Goal: Obtain resource: Obtain resource

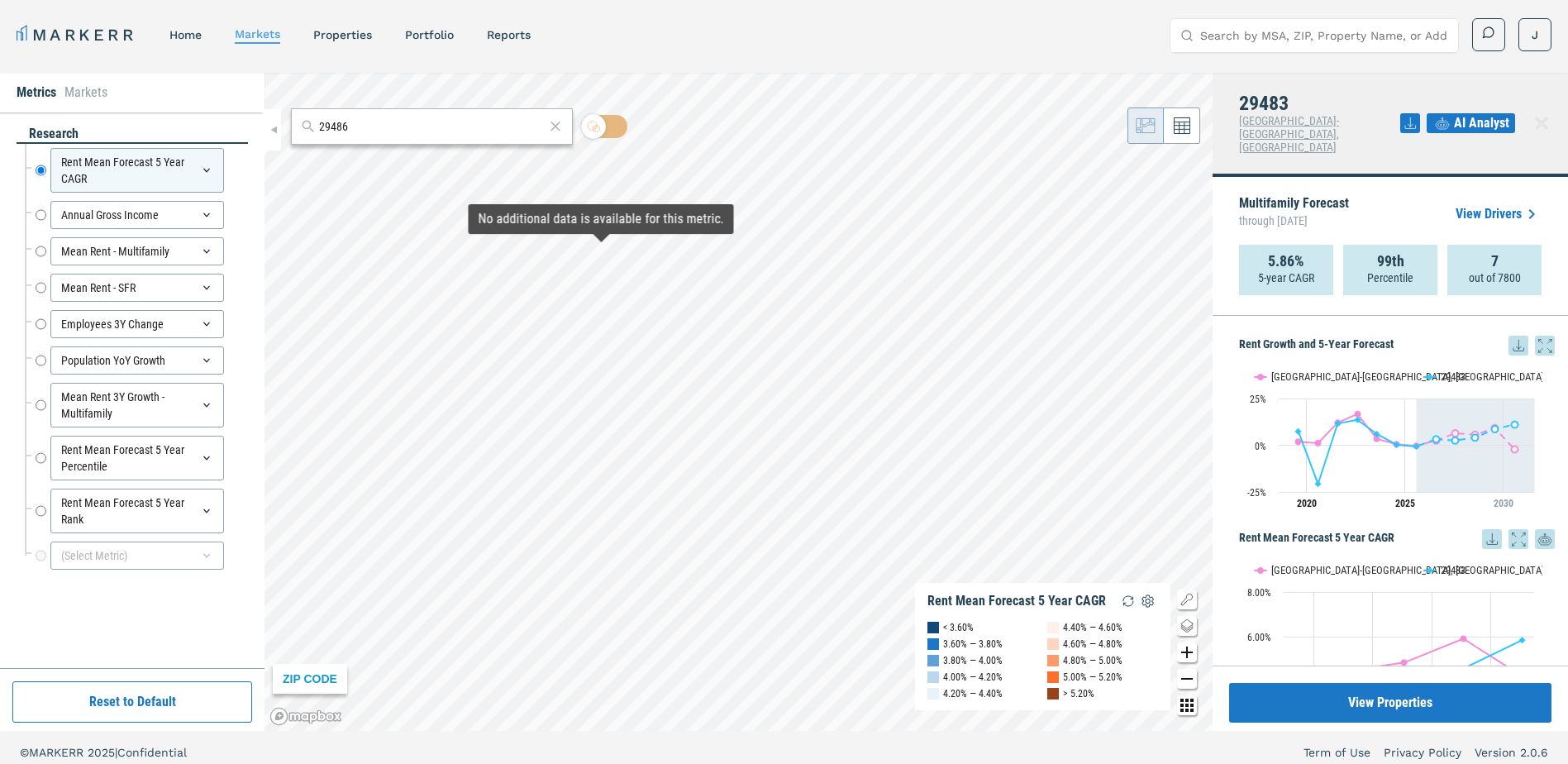
scroll to position [496, 0]
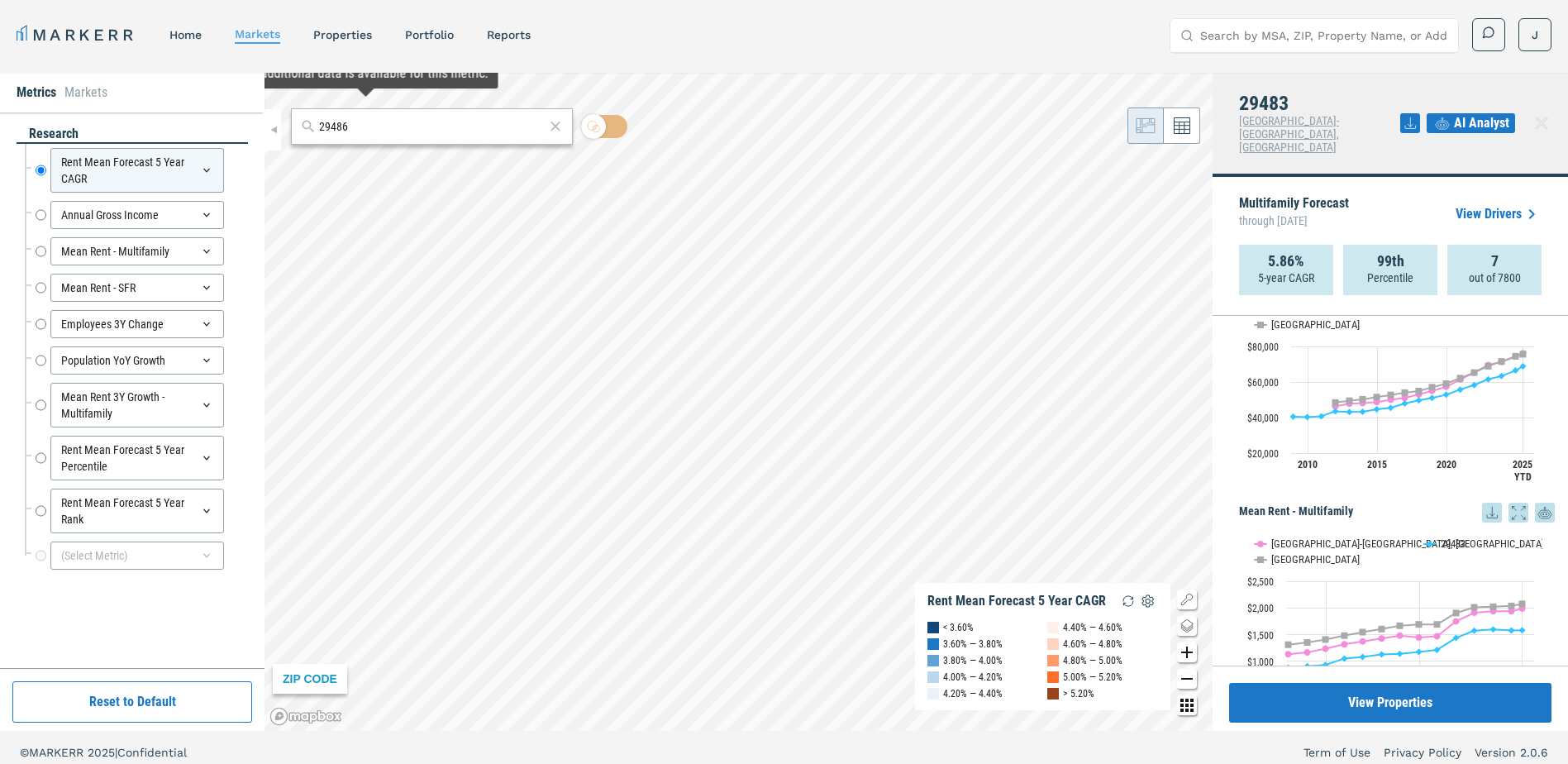
click at [348, 134] on input "29486" at bounding box center [432, 127] width 226 height 17
click at [348, 133] on input "29486" at bounding box center [432, 127] width 226 height 17
paste input "30344"
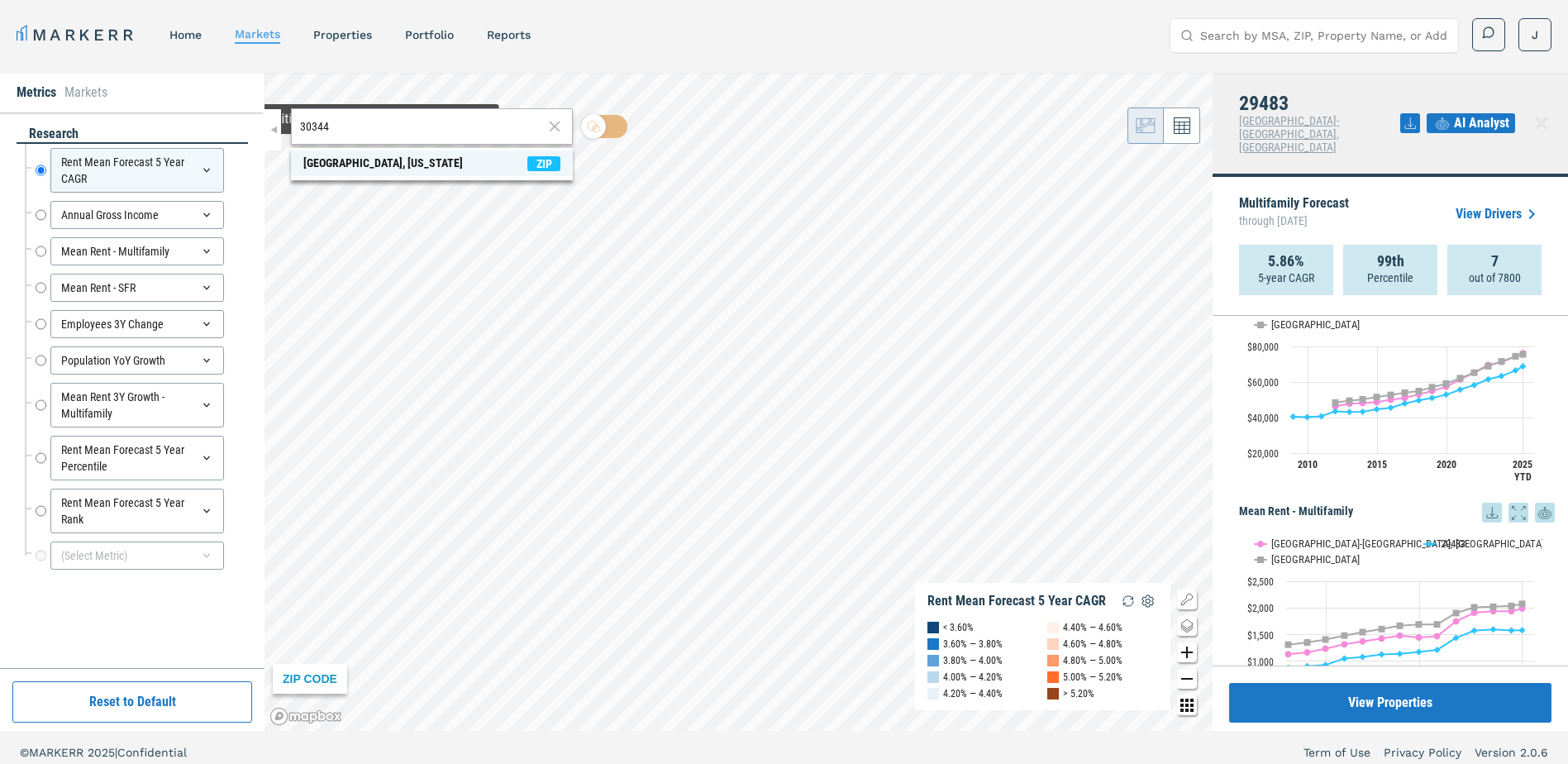
type input "30344"
click at [360, 167] on div "[GEOGRAPHIC_DATA], [US_STATE]" at bounding box center [383, 164] width 159 height 17
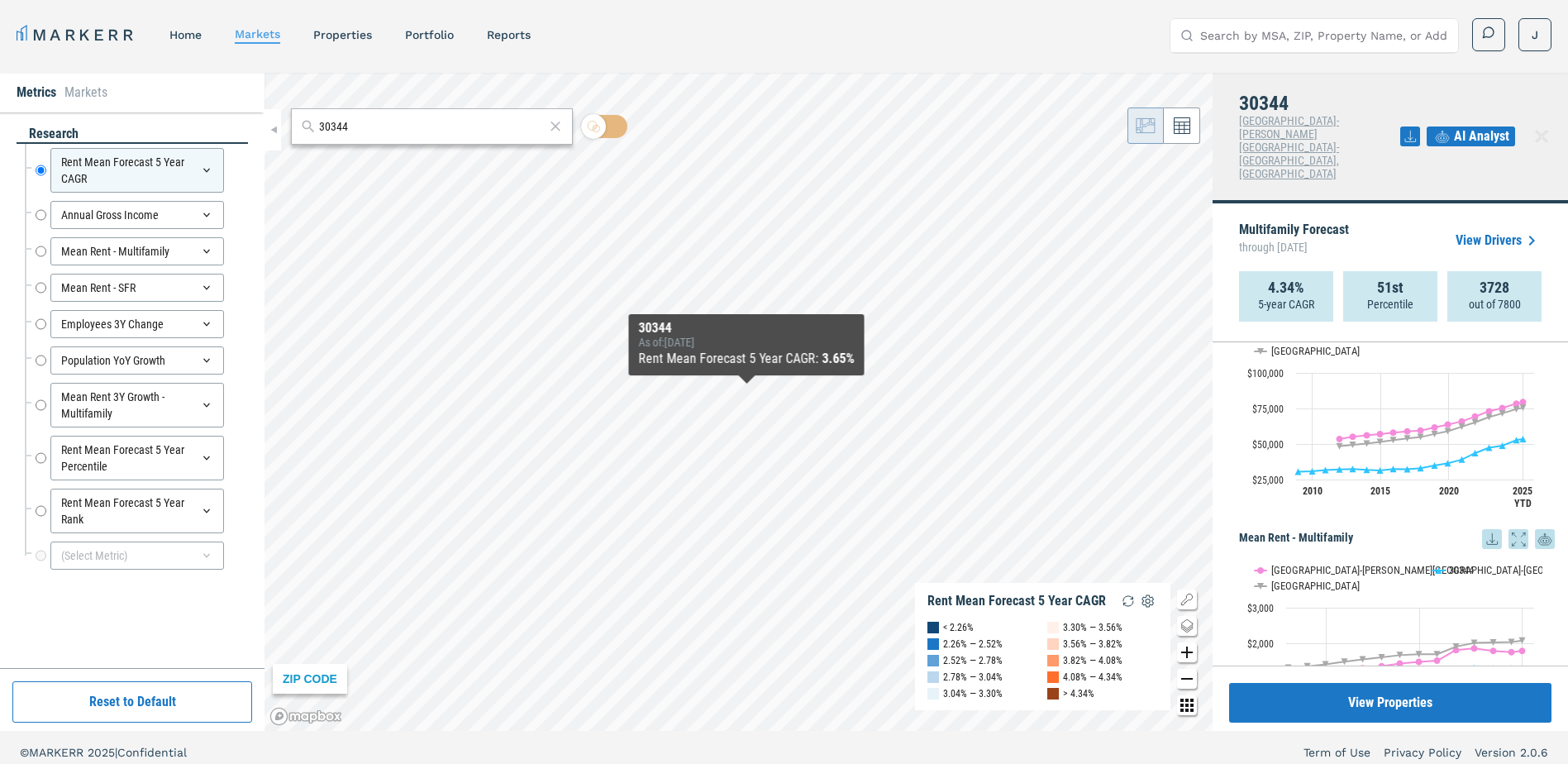
click at [1482, 529] on icon at bounding box center [1492, 538] width 20 height 20
click at [1237, 459] on div "Rent Growth and 5-Year Forecast Rent Growth and 5-Year Forecast Line chart with…" at bounding box center [1391, 504] width 356 height 324
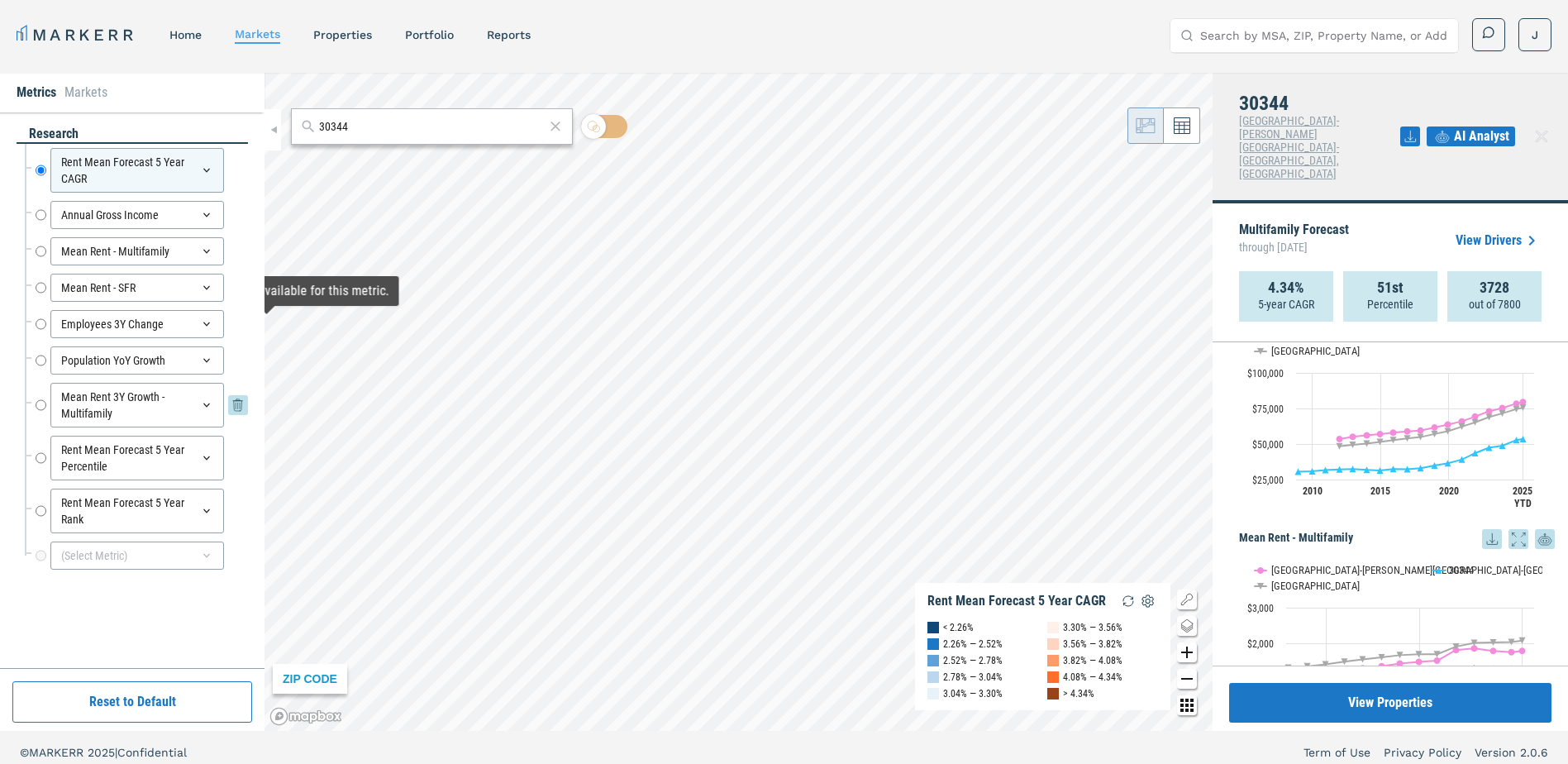
click at [38, 405] on input "Mean Rent 3Y Growth - Multifamily" at bounding box center [41, 405] width 10 height 45
radio input "false"
radio input "true"
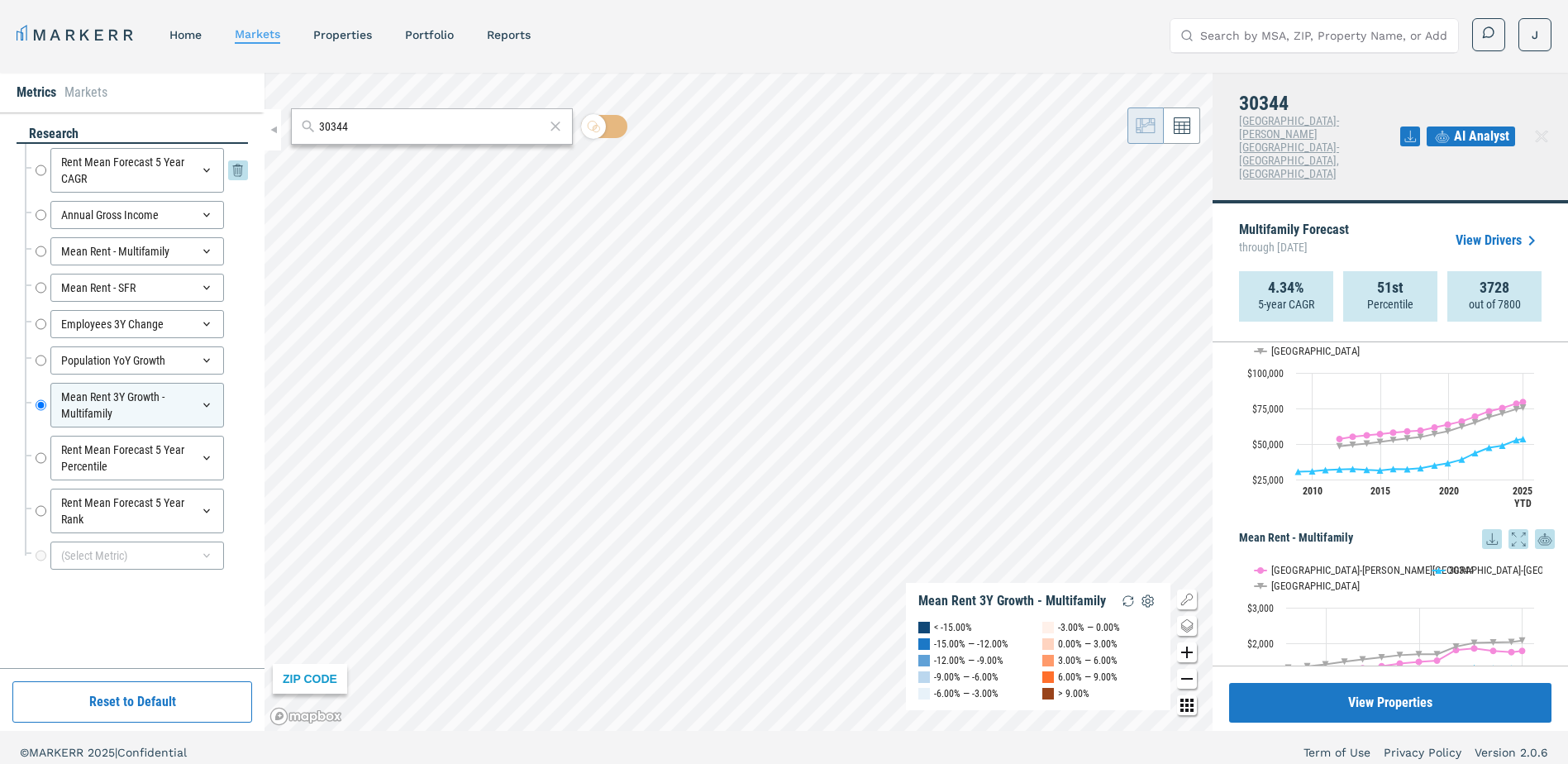
click at [43, 170] on input "Rent Mean Forecast 5 Year CAGR" at bounding box center [41, 170] width 10 height 45
radio input "true"
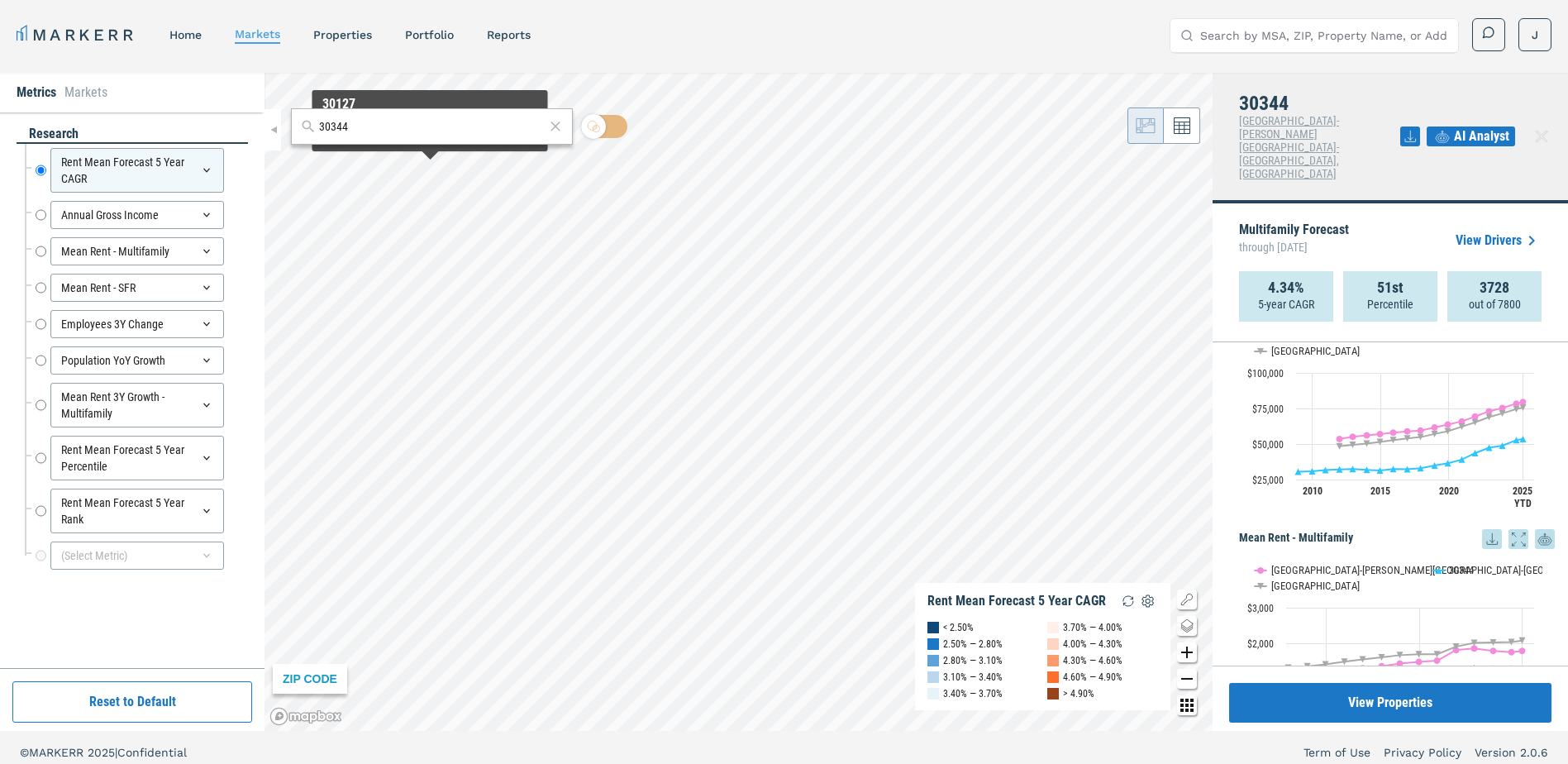
click at [417, 117] on div "30344" at bounding box center [432, 126] width 282 height 36
click at [414, 127] on input "30344" at bounding box center [432, 127] width 226 height 17
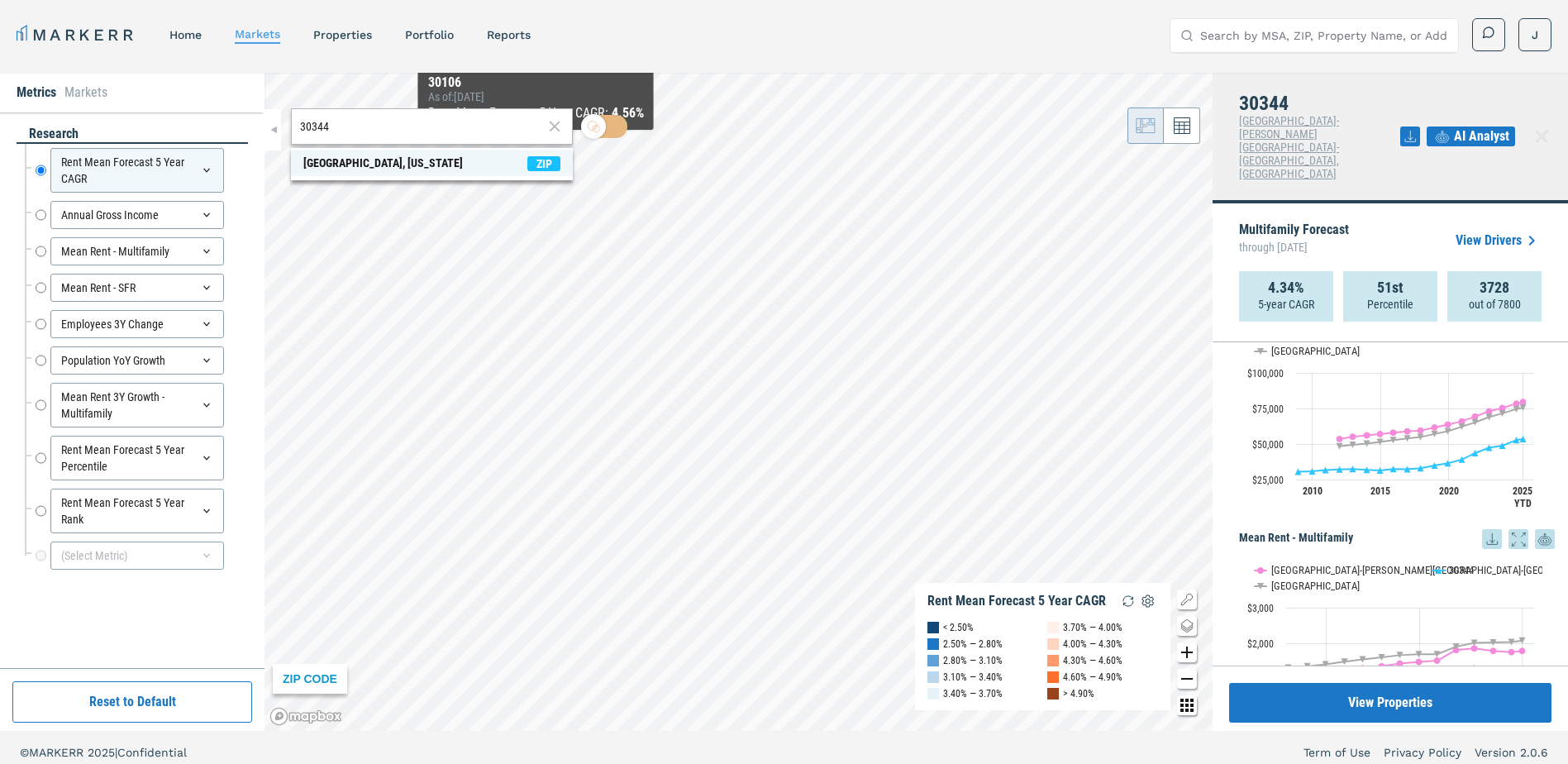
click at [450, 161] on span "[GEOGRAPHIC_DATA], [US_STATE] ZIP" at bounding box center [432, 164] width 282 height 26
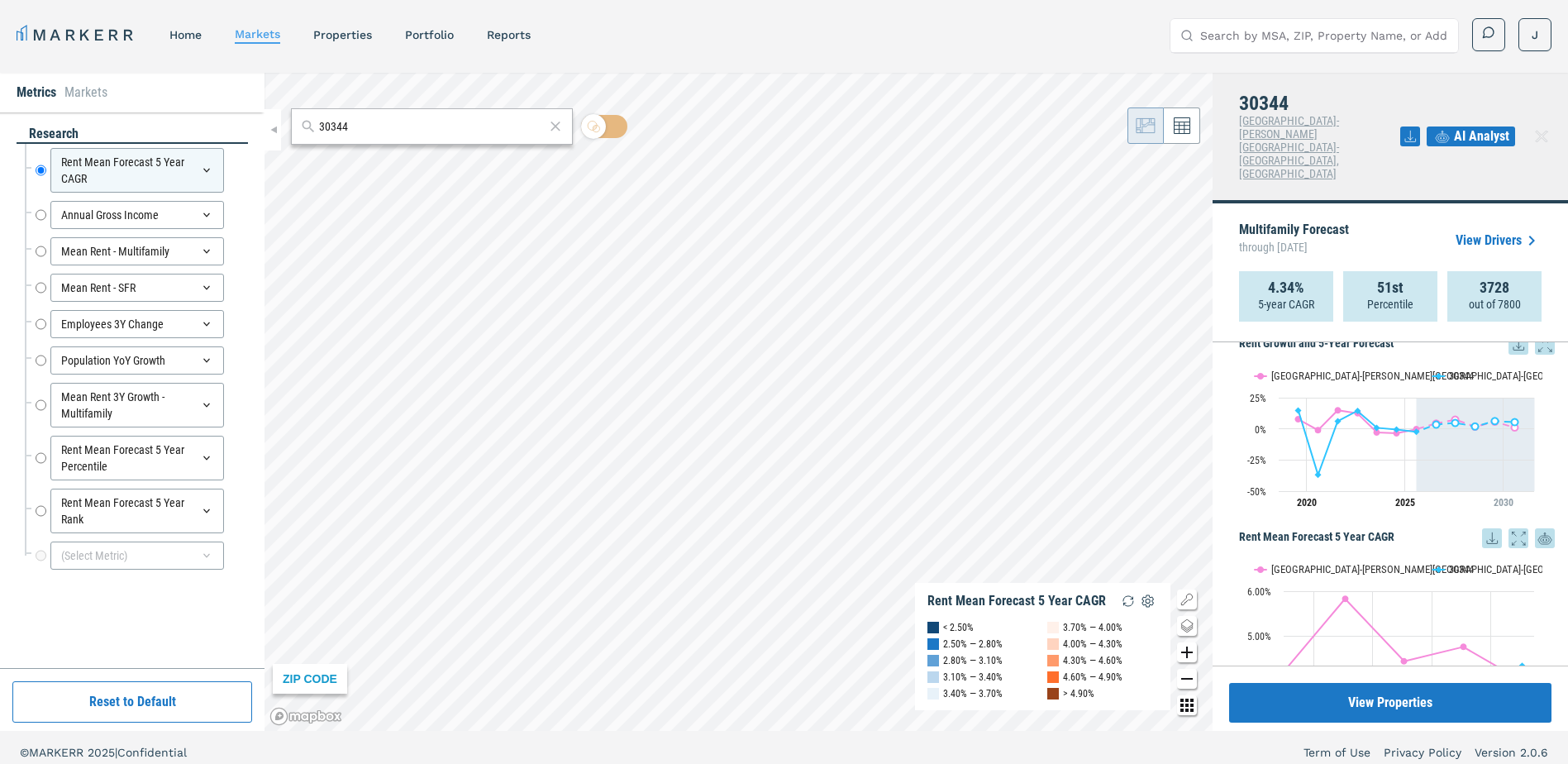
scroll to position [0, 0]
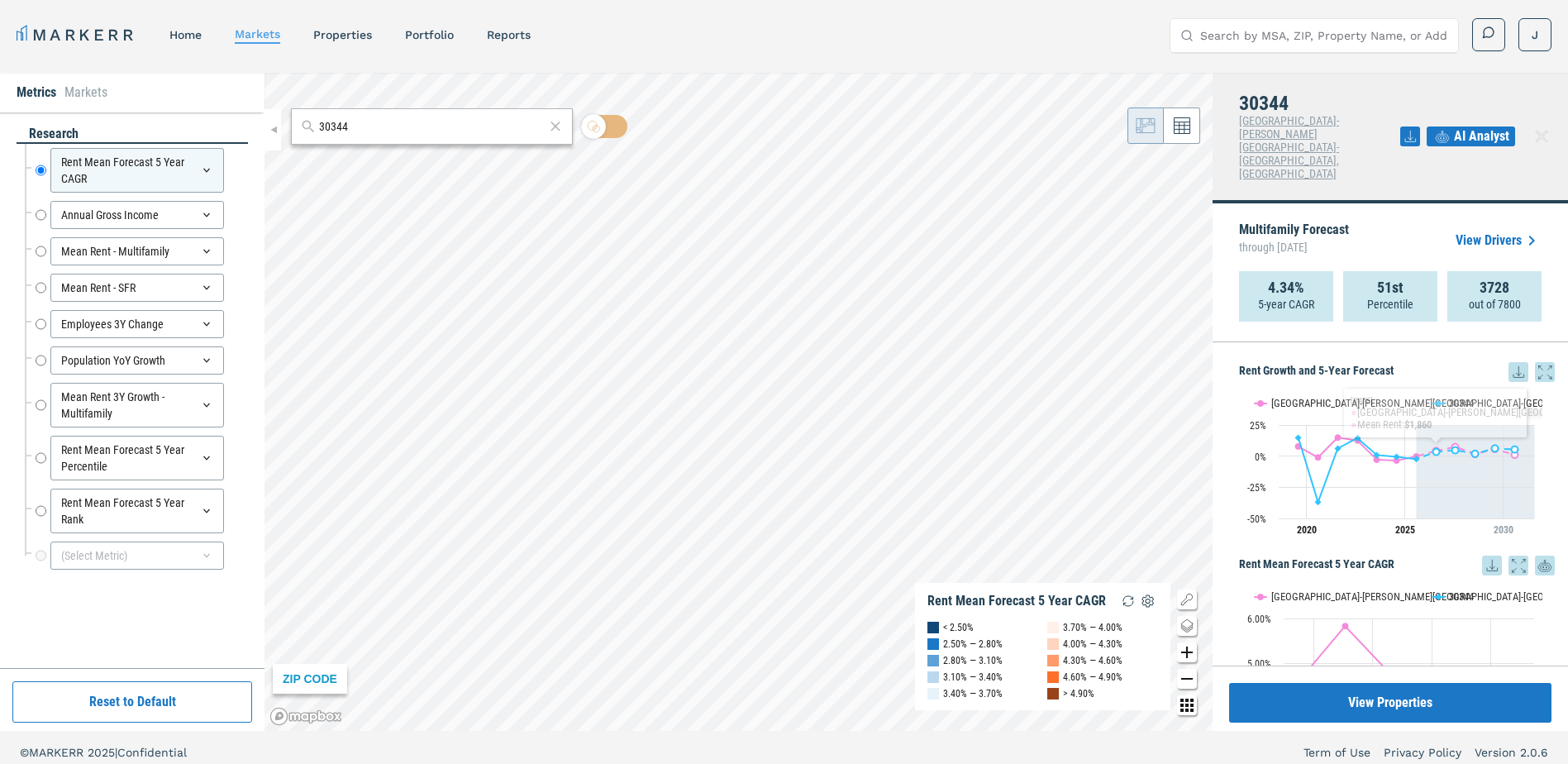
click at [1509, 362] on icon at bounding box center [1519, 371] width 20 height 20
click at [1001, 29] on div "MARKERR home markets properties Portfolio reports Search by MSA, ZIP, Property …" at bounding box center [784, 35] width 1535 height 34
click at [373, 125] on input "30344" at bounding box center [432, 127] width 226 height 17
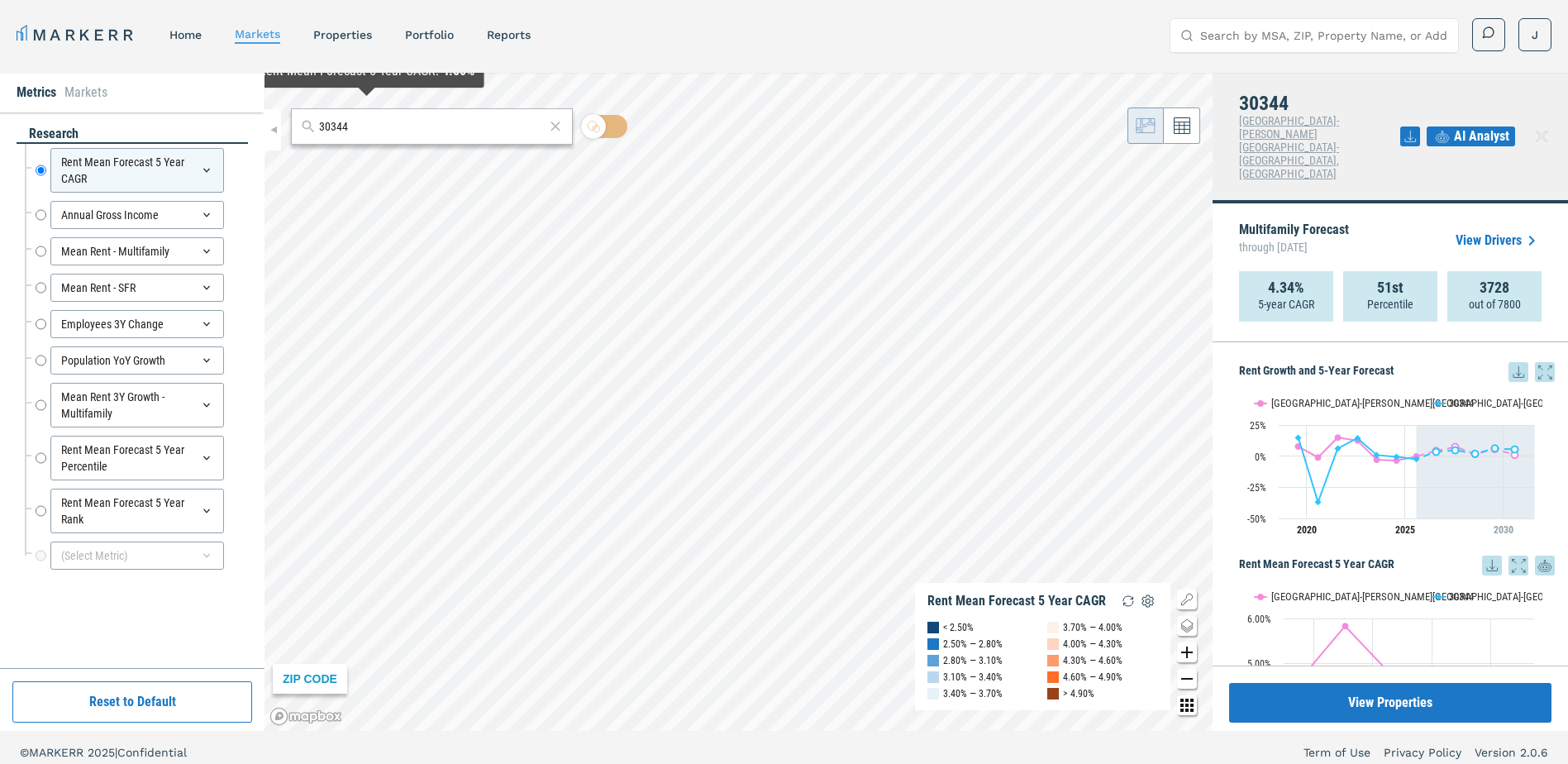
paste input "2825"
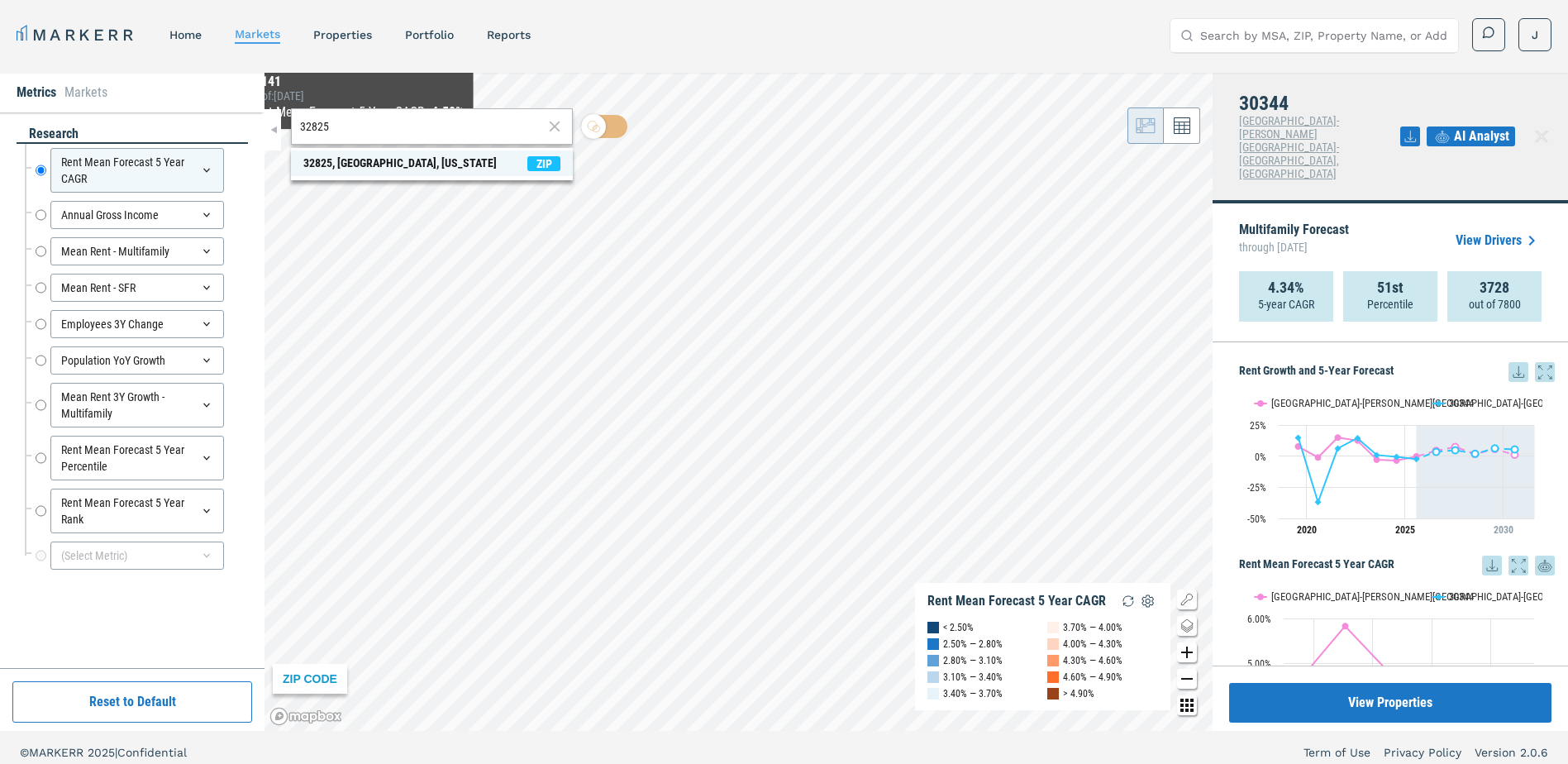
click at [346, 165] on div "32825, [GEOGRAPHIC_DATA], [US_STATE]" at bounding box center [401, 164] width 194 height 17
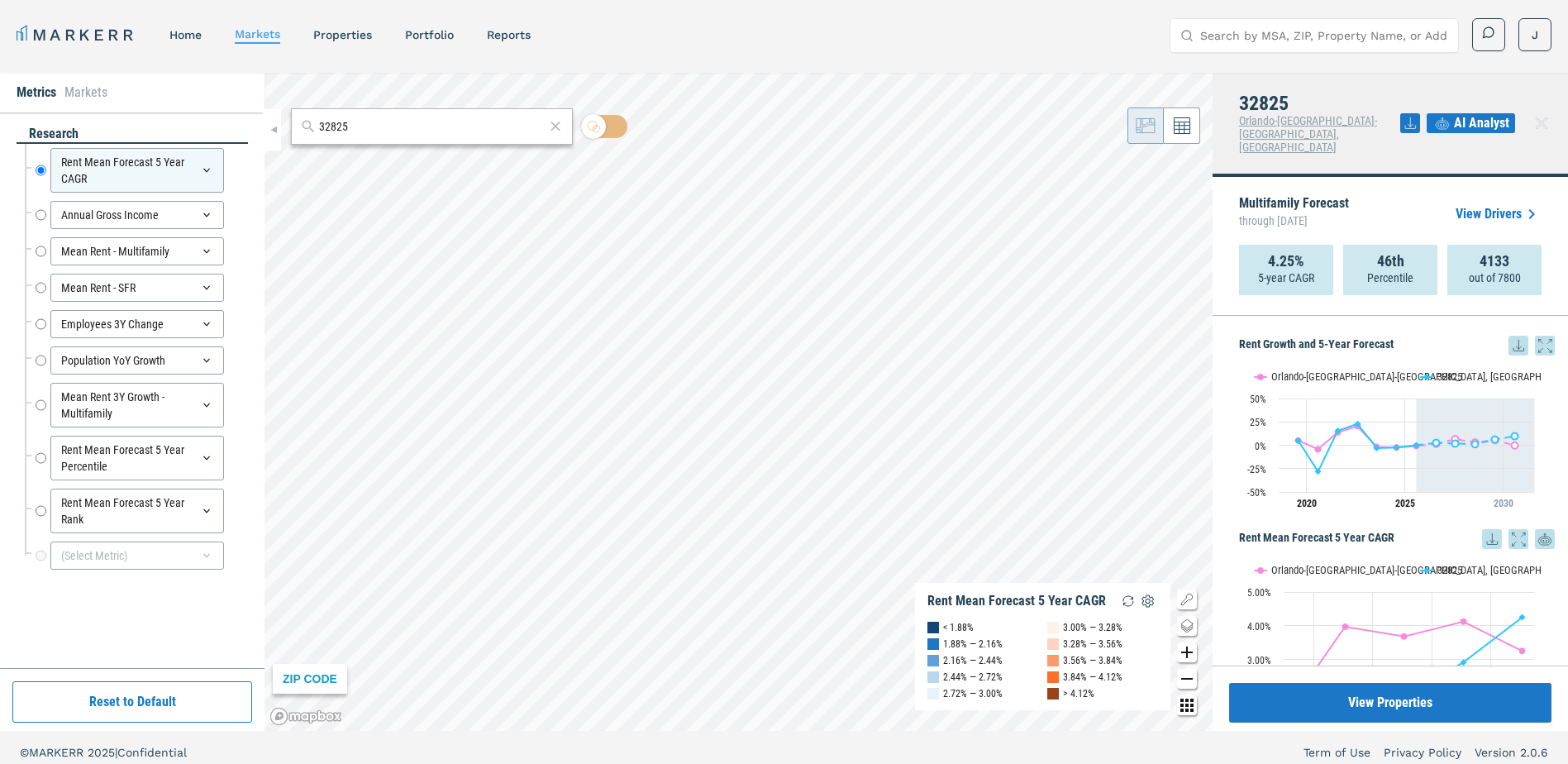
click at [1513, 340] on icon at bounding box center [1519, 345] width 10 height 10
click at [367, 129] on input "32825" at bounding box center [432, 127] width 226 height 17
paste input "3064"
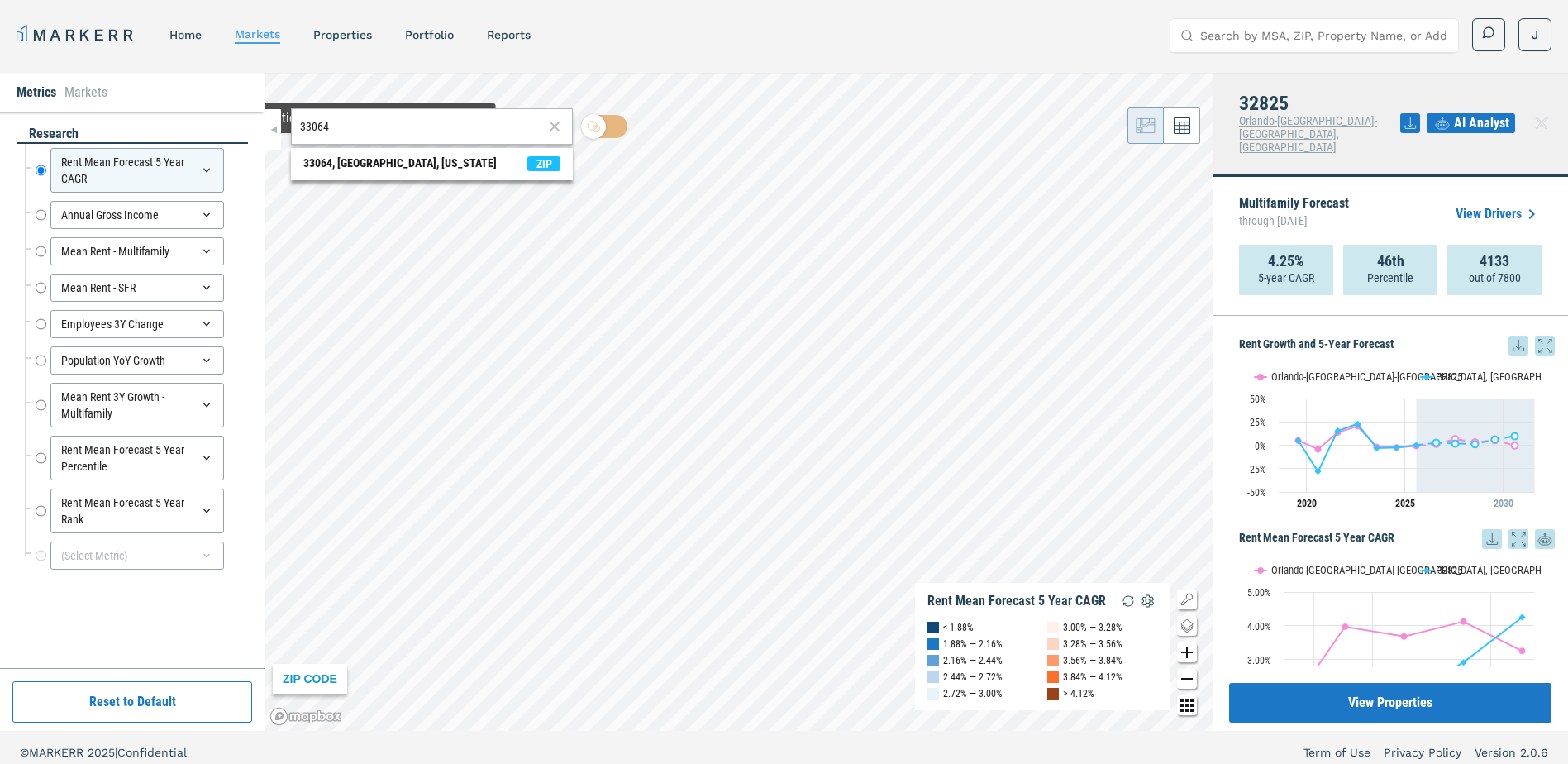
click at [353, 165] on div "33064, [GEOGRAPHIC_DATA], [US_STATE]" at bounding box center [401, 164] width 194 height 17
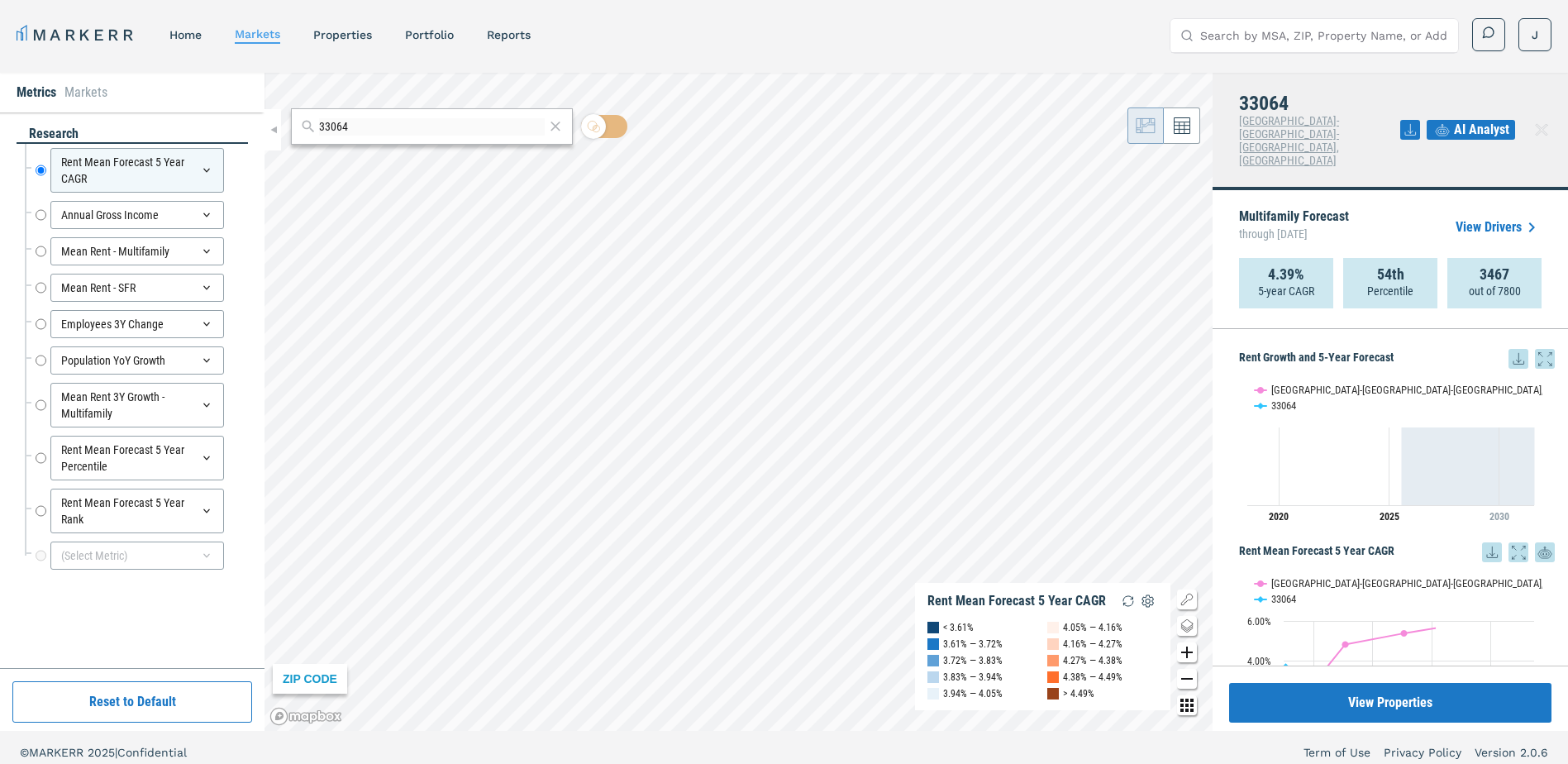
click at [1509, 349] on icon at bounding box center [1519, 358] width 20 height 20
click at [420, 141] on div "33064" at bounding box center [432, 126] width 282 height 36
click at [417, 130] on input "33064" at bounding box center [432, 127] width 226 height 17
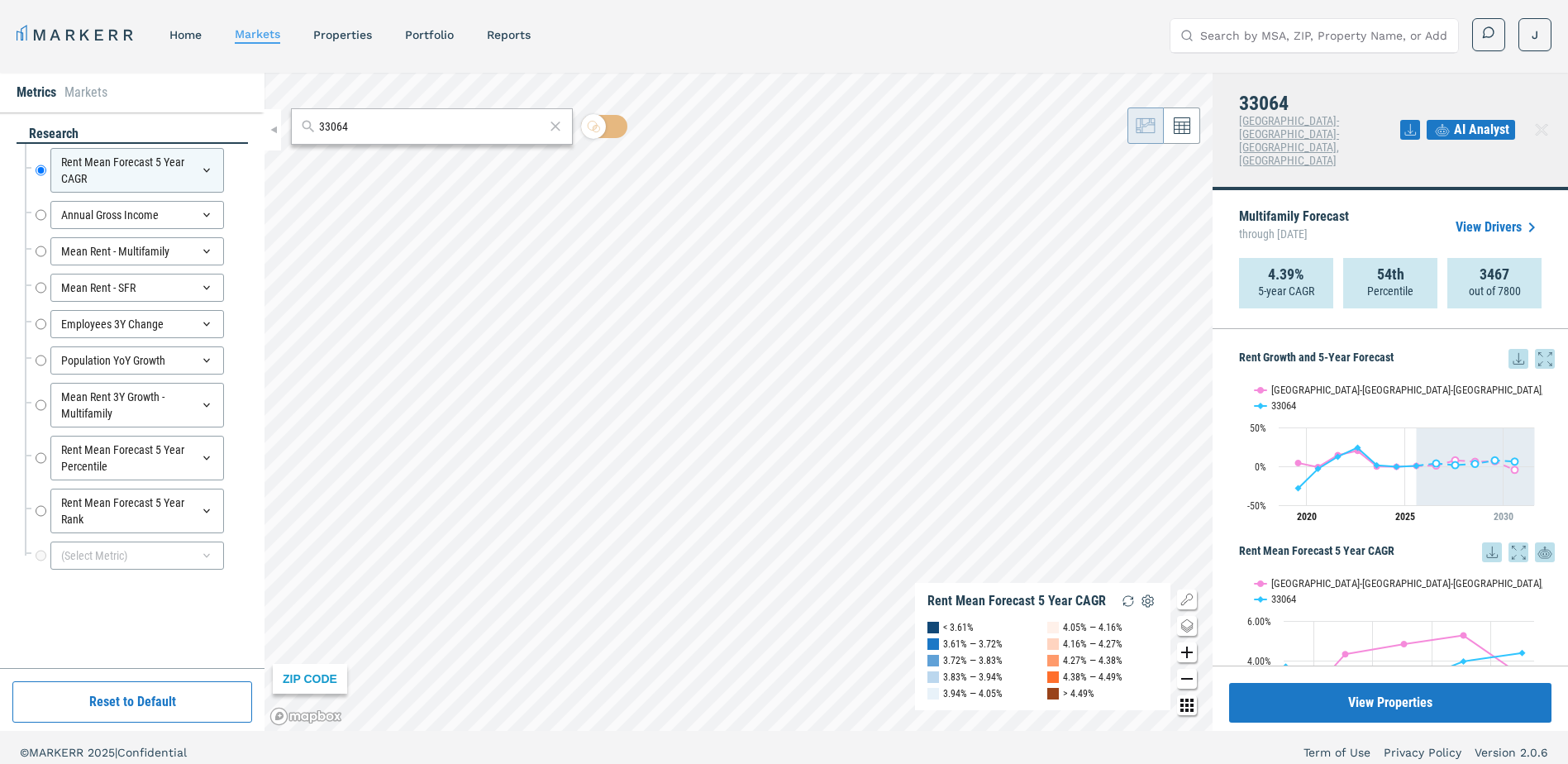
paste input "22303"
click at [349, 170] on div "22303, [GEOGRAPHIC_DATA], [US_STATE]" at bounding box center [401, 164] width 194 height 17
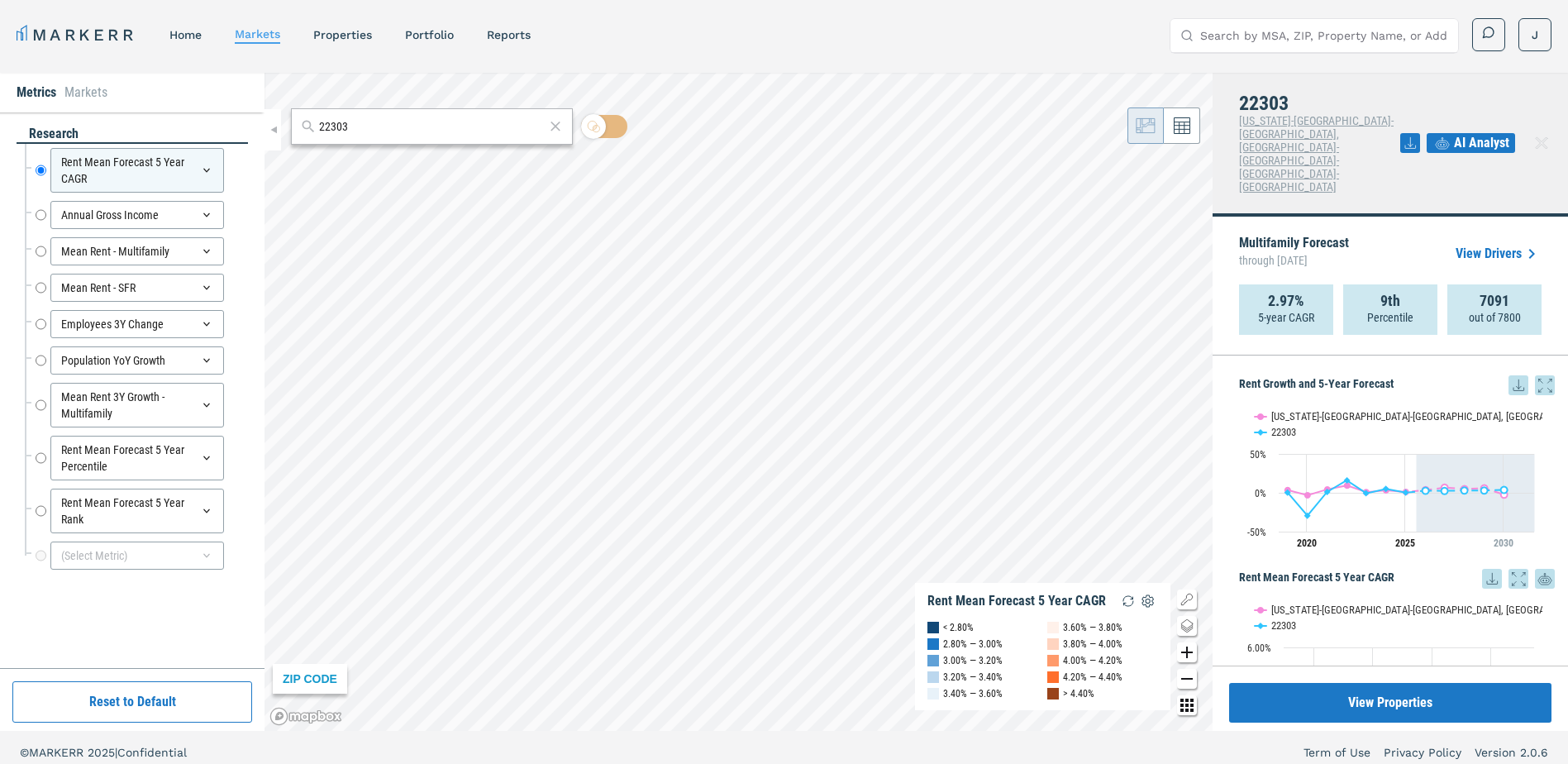
click at [1509, 376] on icon at bounding box center [1519, 385] width 20 height 20
click at [379, 127] on input "22303" at bounding box center [432, 127] width 226 height 17
paste input "30281"
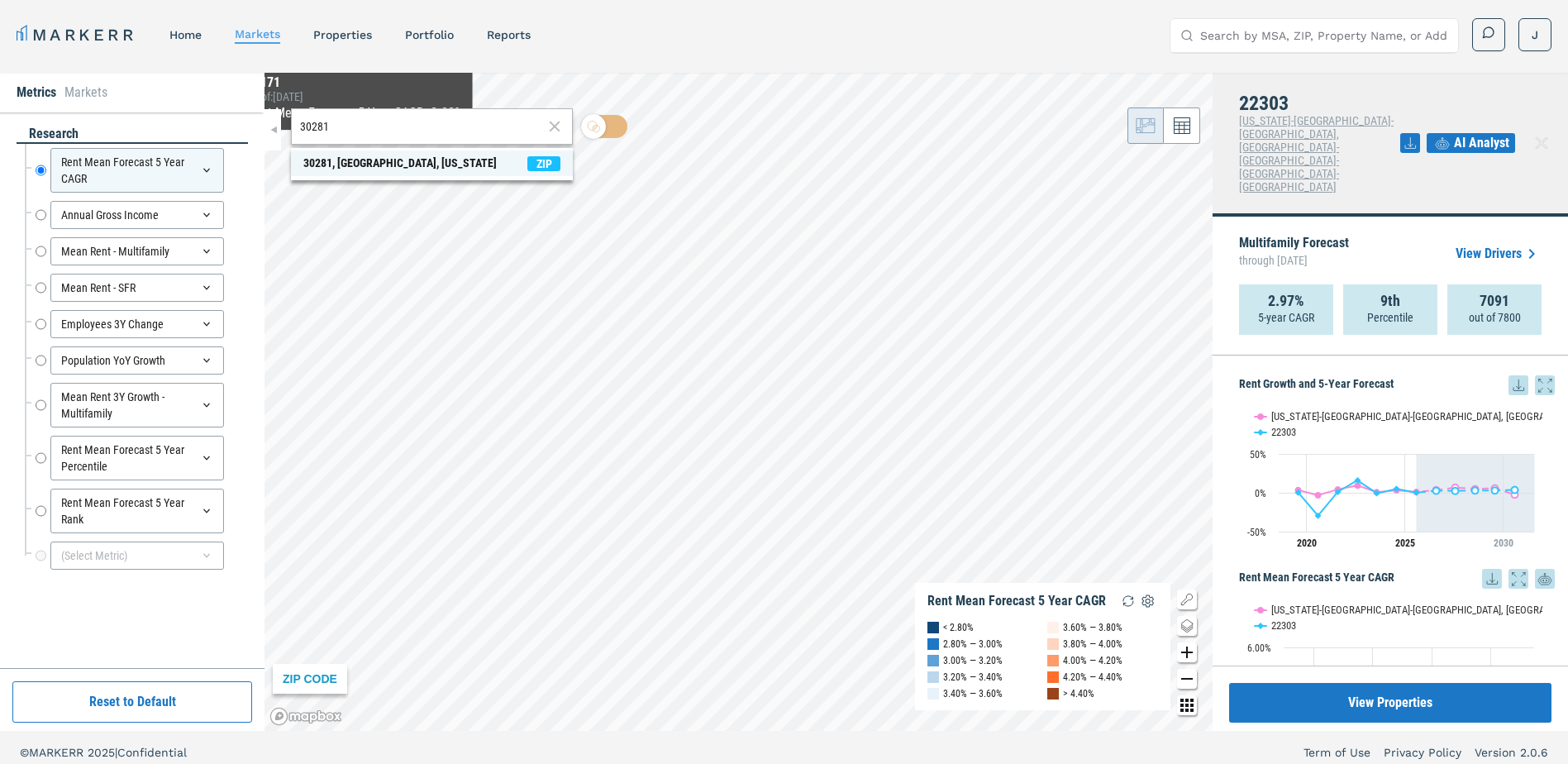
click at [348, 162] on div "30281, [GEOGRAPHIC_DATA], [US_STATE]" at bounding box center [401, 164] width 194 height 17
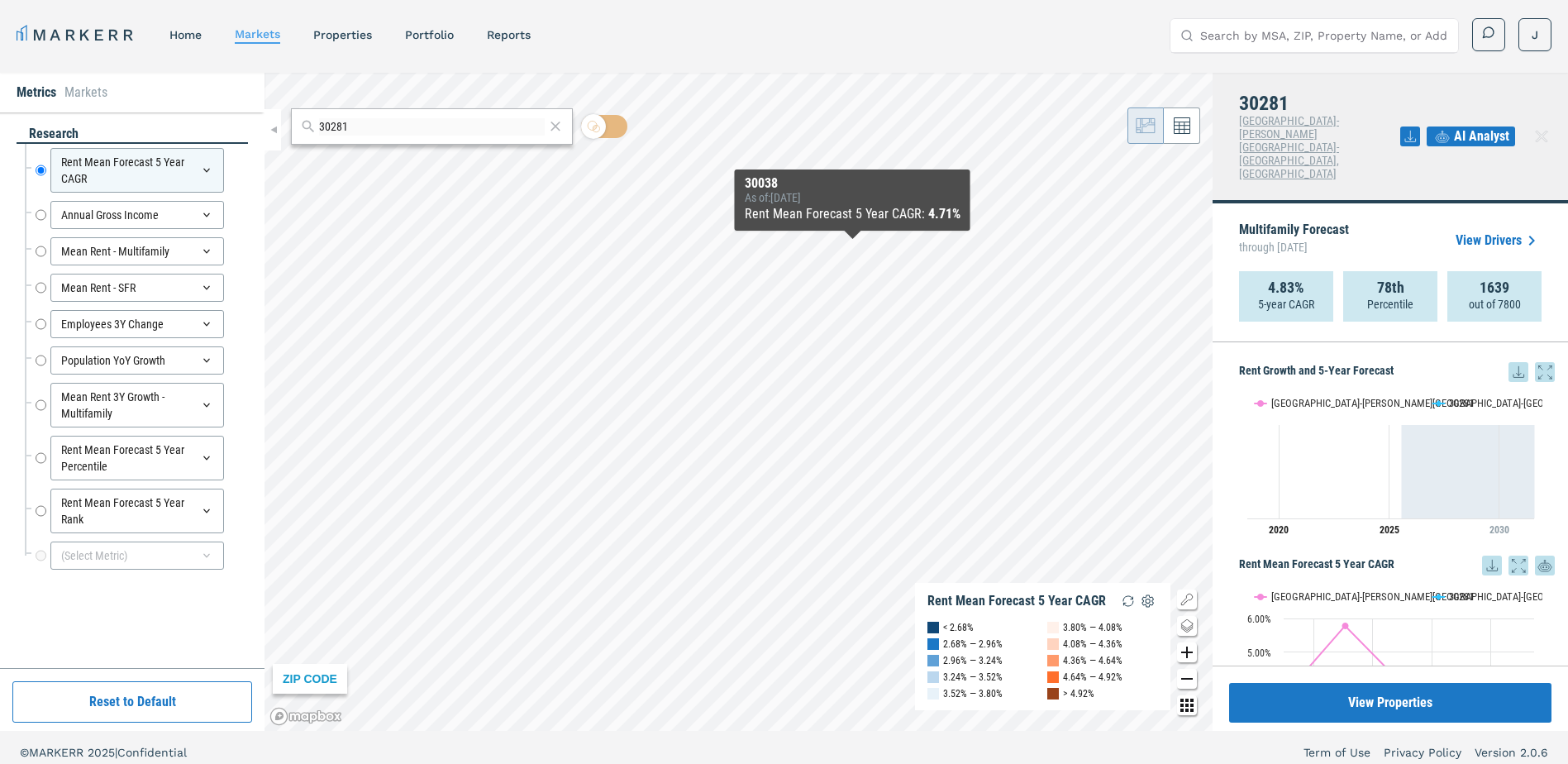
click at [1509, 362] on icon at bounding box center [1519, 371] width 20 height 20
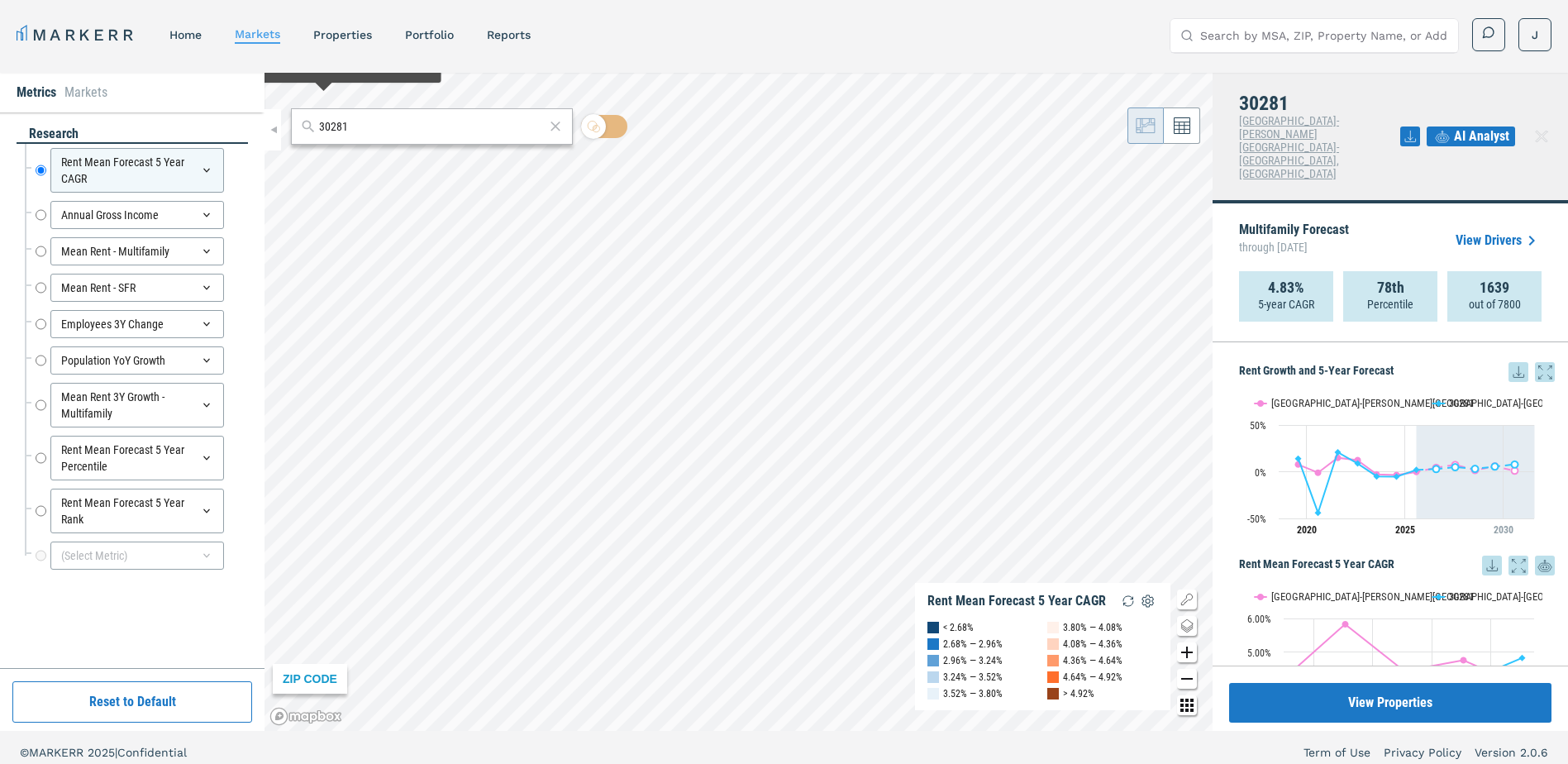
click at [337, 139] on div "30281" at bounding box center [432, 126] width 282 height 36
click at [338, 129] on input "30281" at bounding box center [432, 127] width 226 height 17
paste input "28262"
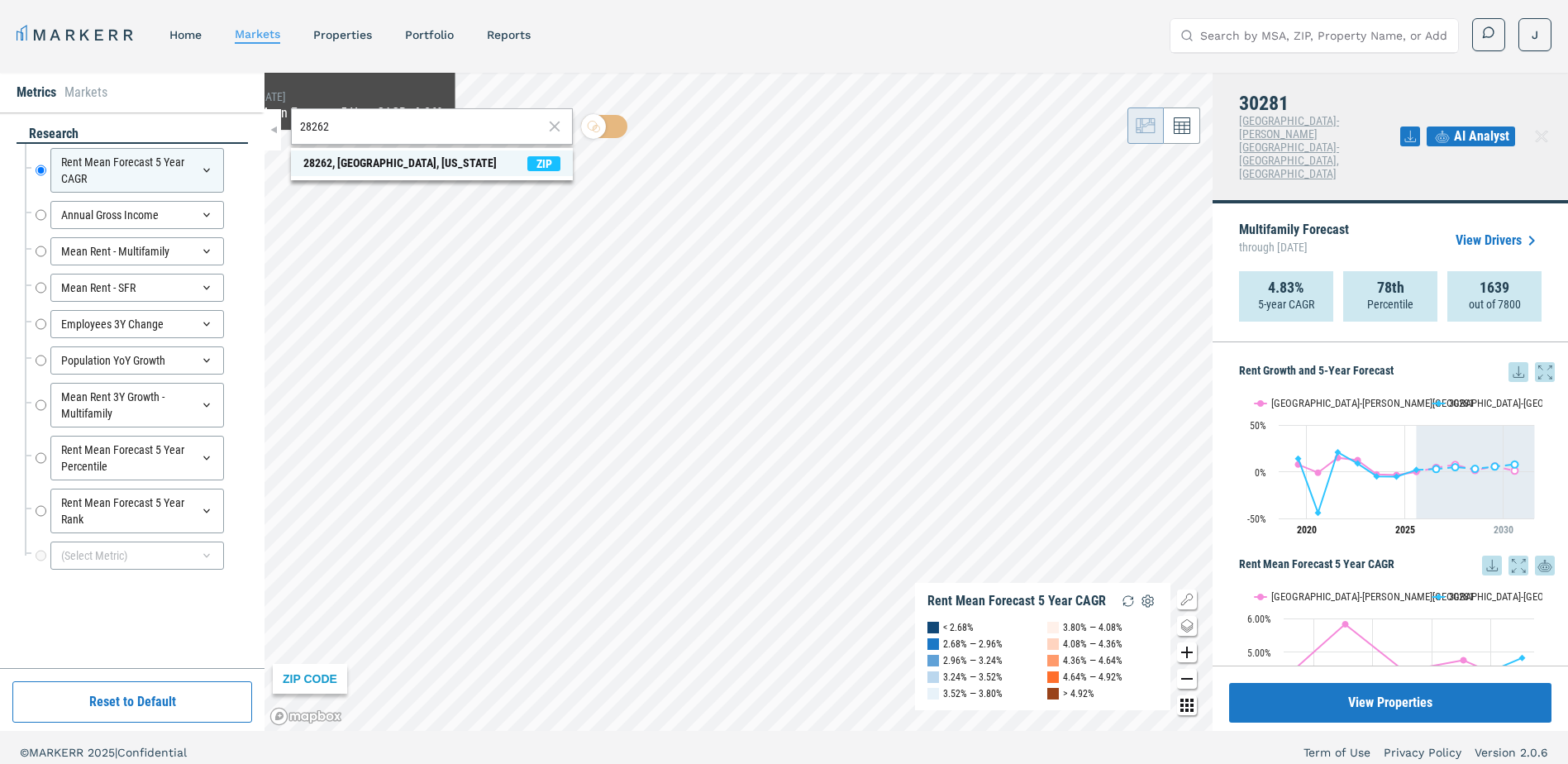
click at [330, 163] on div "28262, [GEOGRAPHIC_DATA], [US_STATE]" at bounding box center [401, 164] width 194 height 17
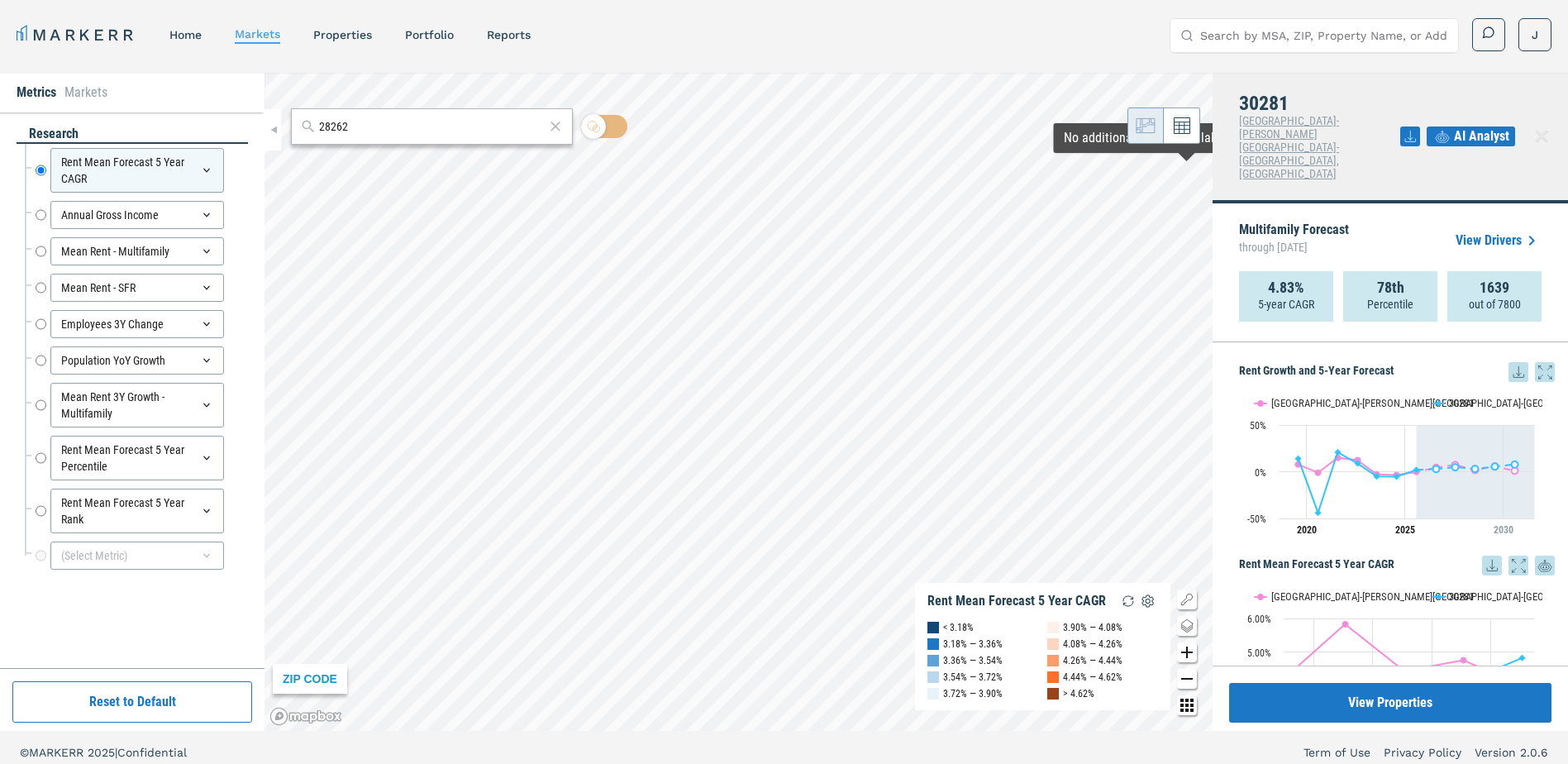
click at [1509, 362] on icon at bounding box center [1519, 371] width 20 height 20
click at [406, 140] on div "28262" at bounding box center [432, 126] width 282 height 36
click at [404, 128] on input "28262" at bounding box center [432, 127] width 226 height 17
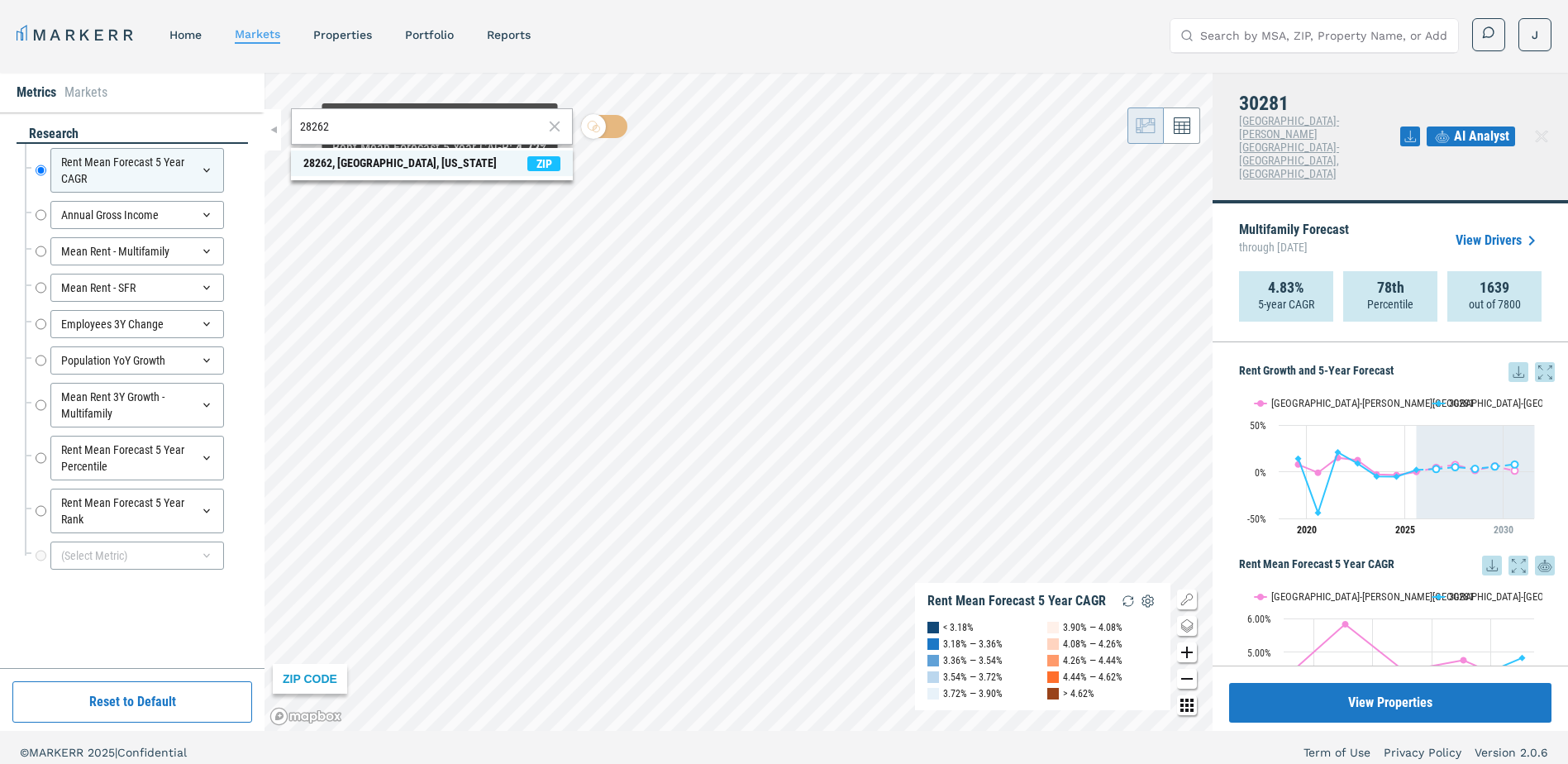
click at [442, 171] on div "28262, [GEOGRAPHIC_DATA], [US_STATE]" at bounding box center [401, 164] width 194 height 17
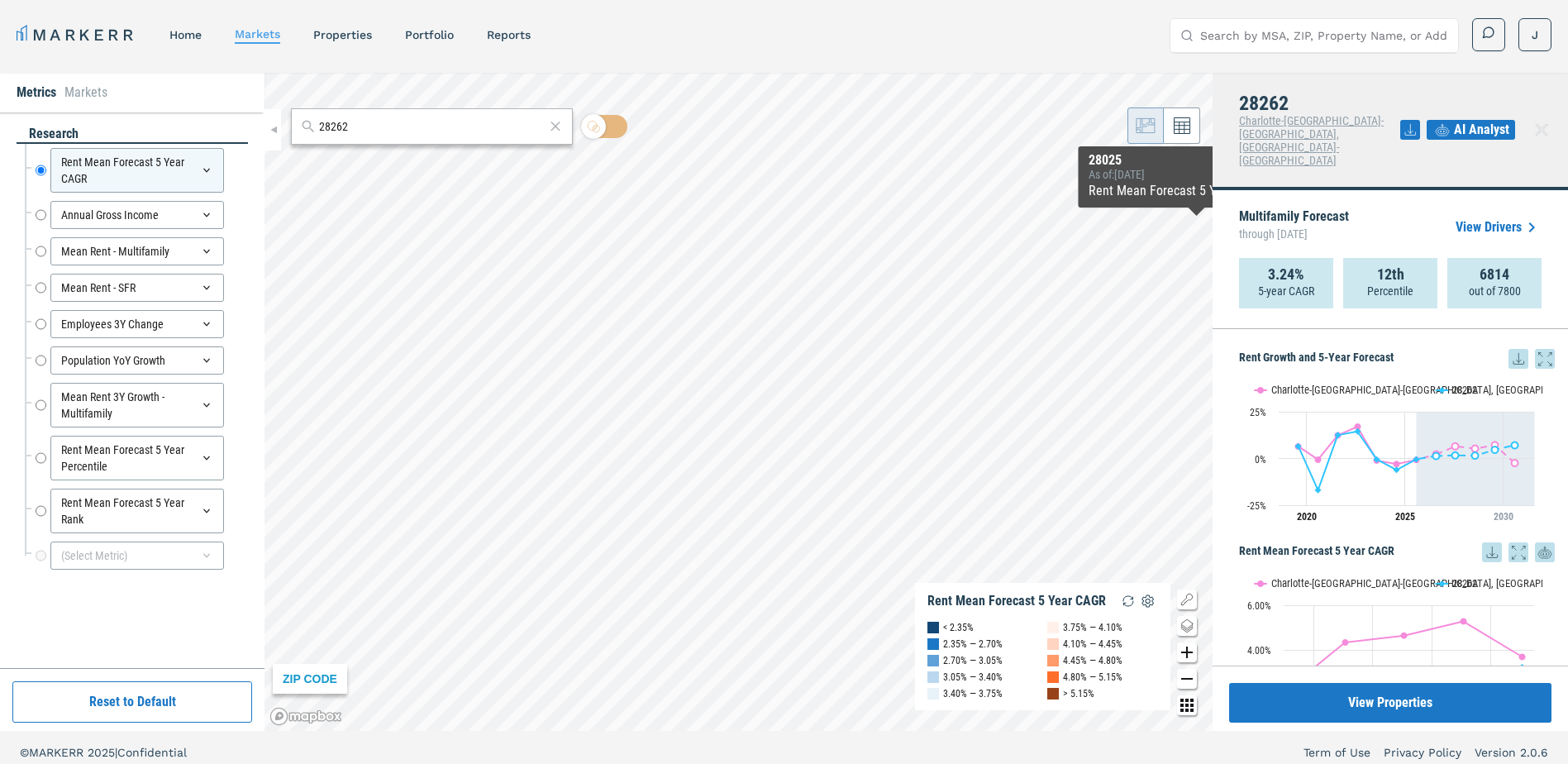
click at [1509, 349] on icon at bounding box center [1519, 358] width 20 height 20
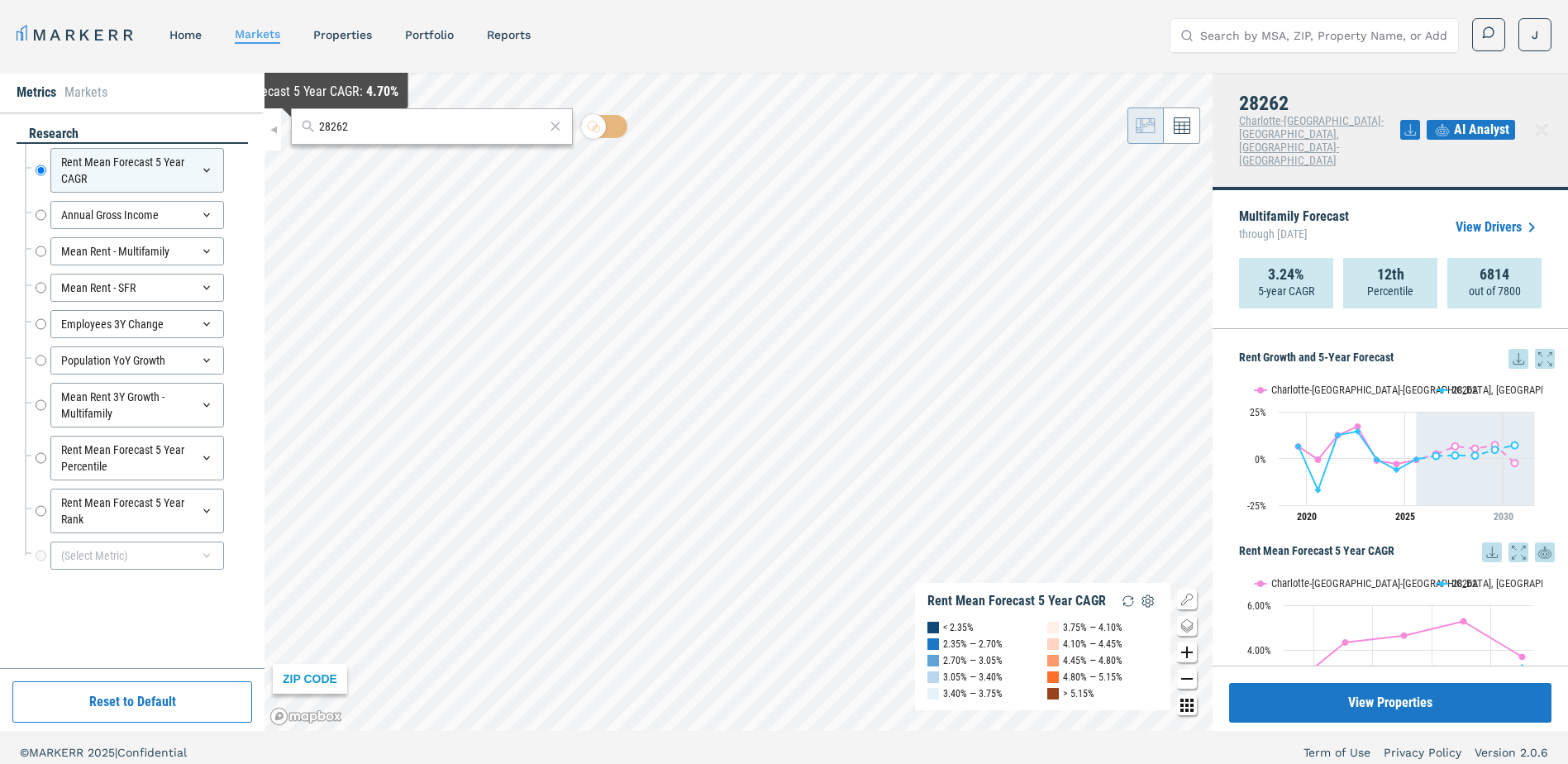
click at [343, 129] on input "28262" at bounding box center [432, 127] width 226 height 17
paste input "-79.85508506074325"
click at [360, 120] on input "-79.85508506074325" at bounding box center [432, 127] width 226 height 17
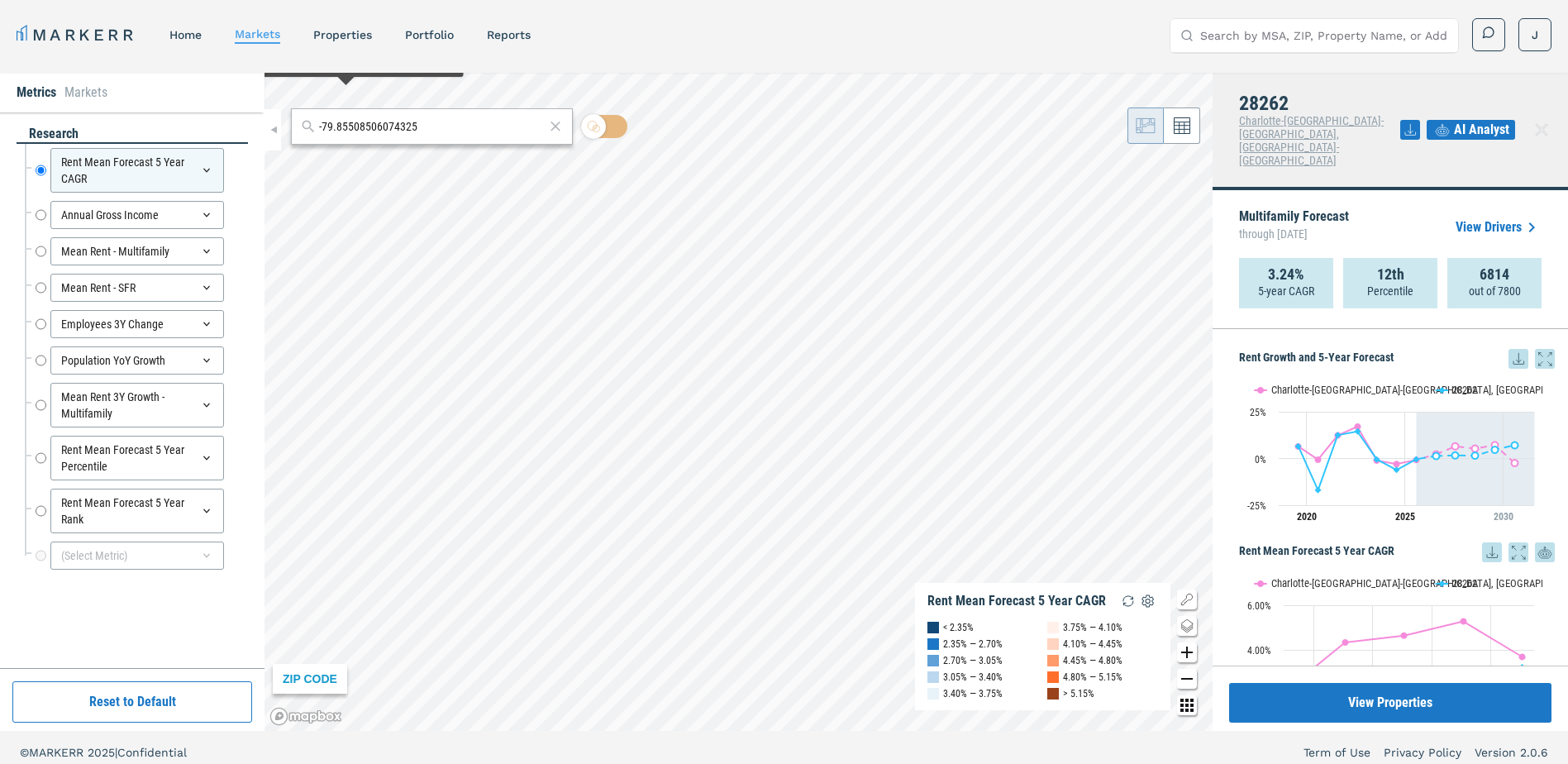
click at [360, 120] on input "-79.85508506074325" at bounding box center [432, 127] width 226 height 17
paste input "27410"
type input "27410"
click at [443, 162] on div "27410, [GEOGRAPHIC_DATA], [US_STATE]" at bounding box center [401, 164] width 194 height 17
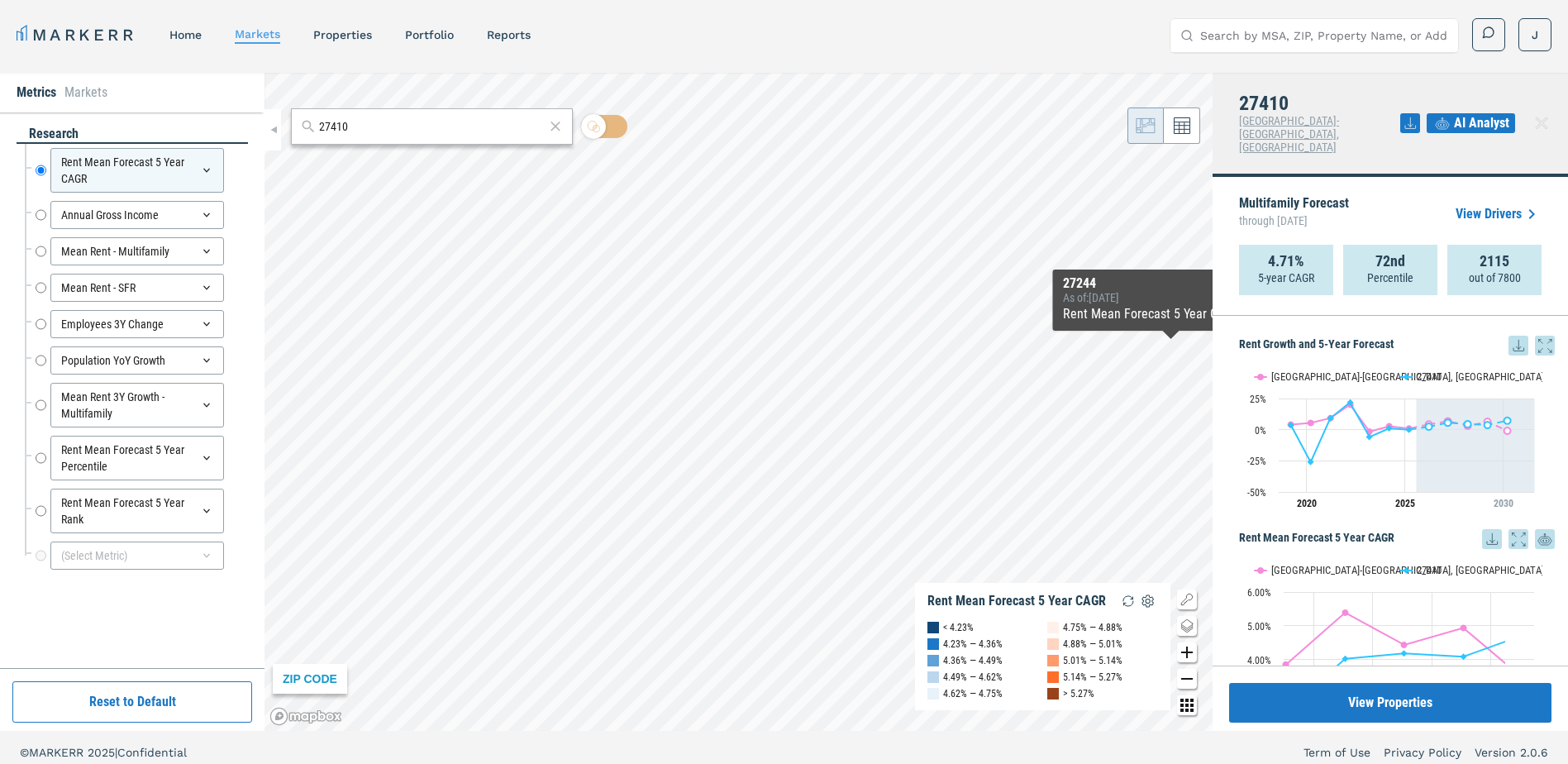
click at [1509, 336] on icon at bounding box center [1519, 345] width 20 height 20
